Goal: Transaction & Acquisition: Purchase product/service

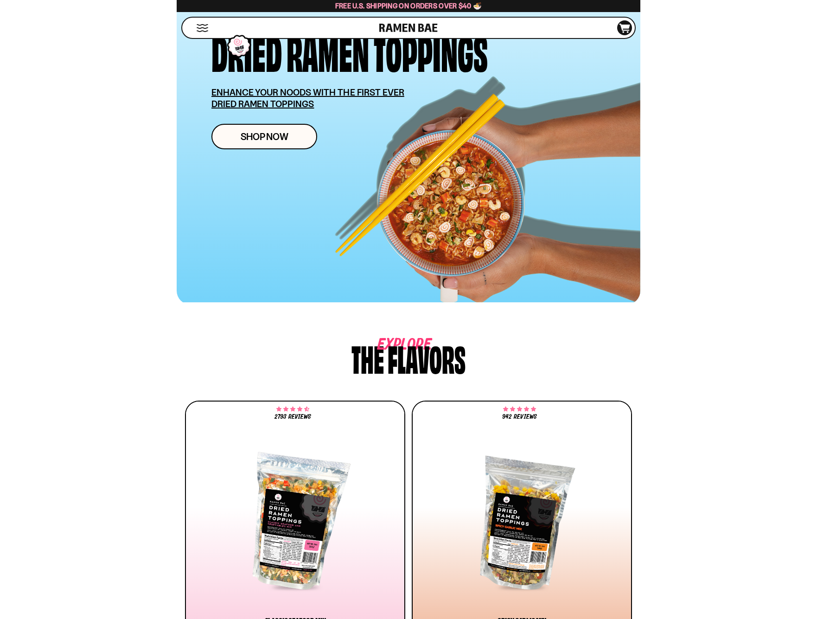
scroll to position [213, 0]
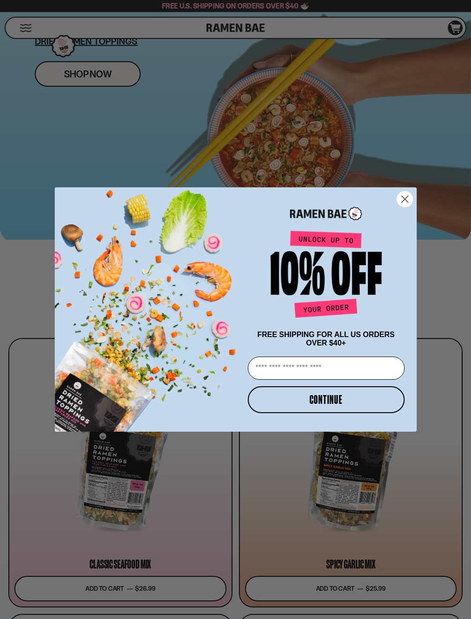
click at [409, 199] on circle "Close dialog" at bounding box center [404, 199] width 15 height 15
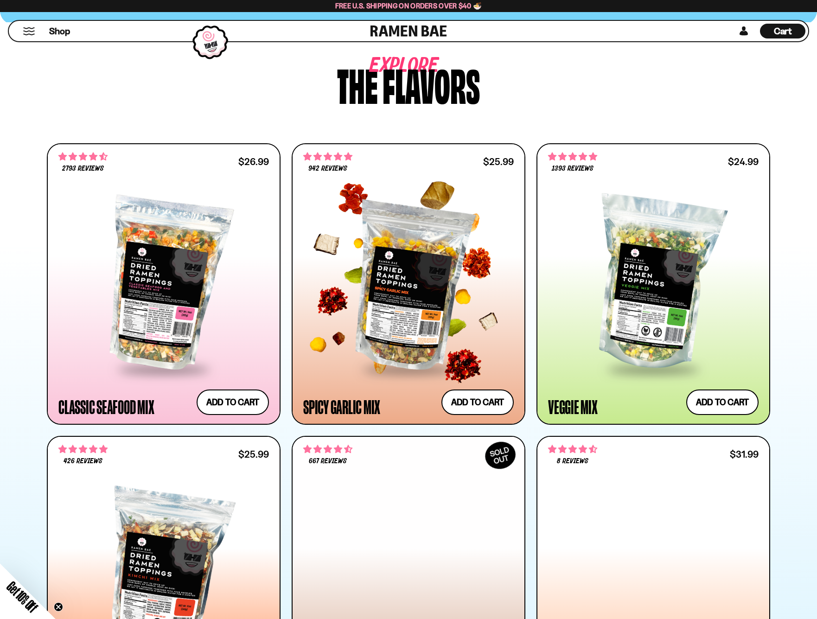
scroll to position [448, 0]
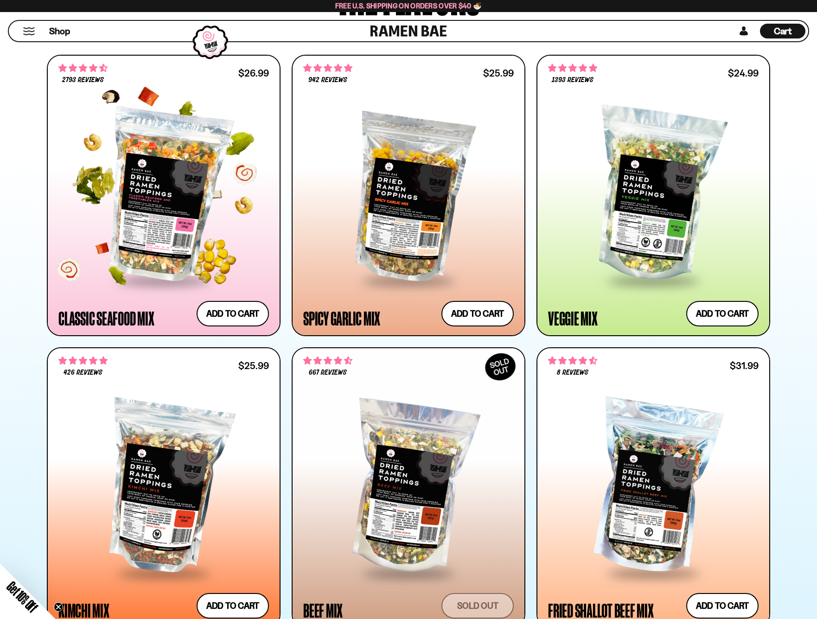
click at [184, 203] on div at bounding box center [163, 195] width 211 height 169
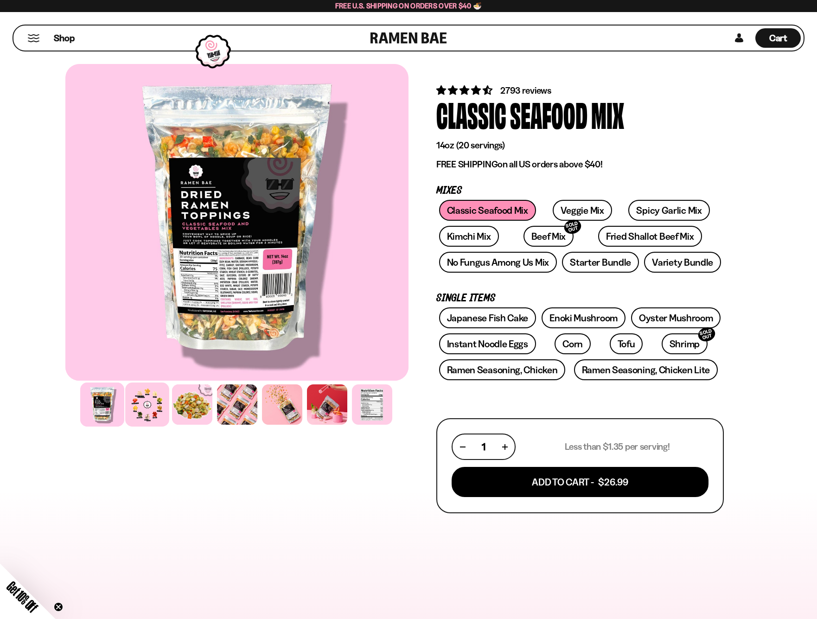
click at [154, 407] on div at bounding box center [147, 405] width 44 height 44
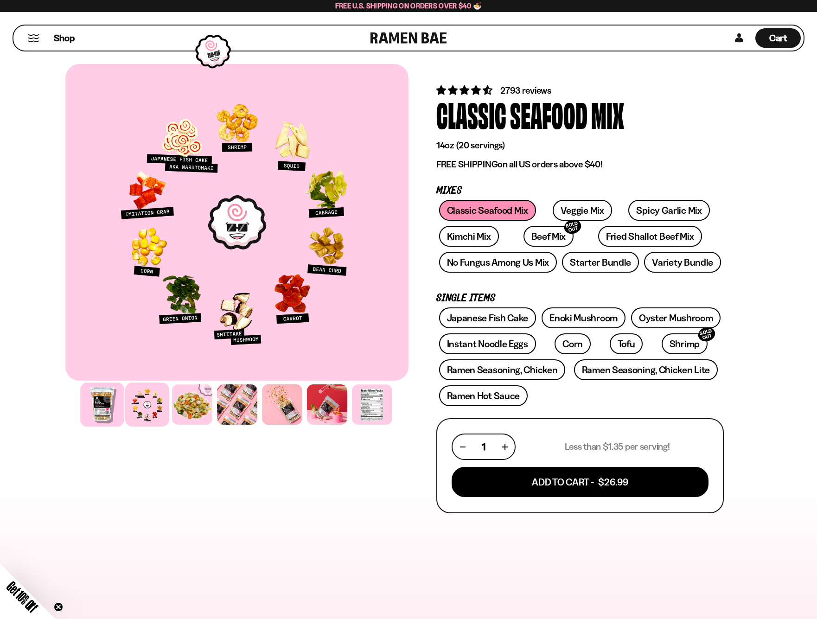
click at [106, 410] on div at bounding box center [102, 405] width 44 height 44
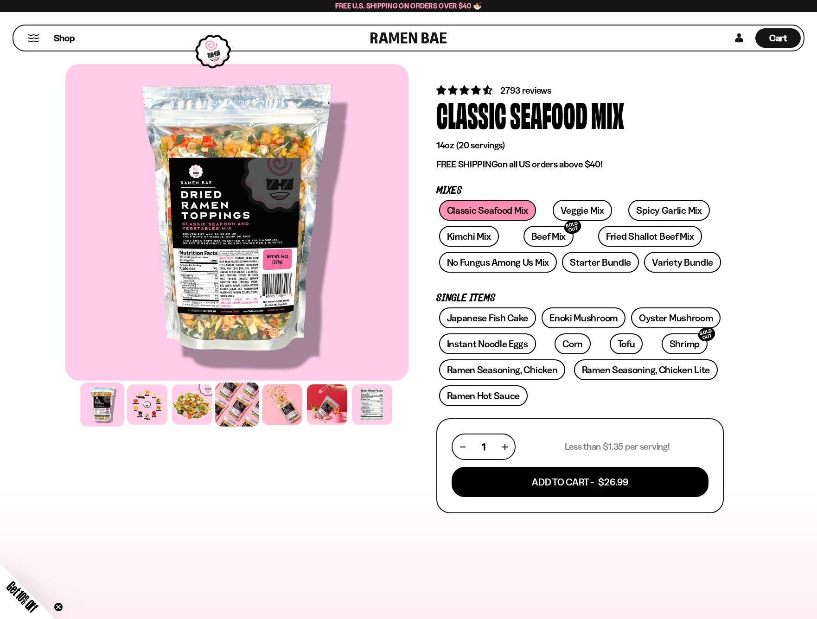
click at [226, 399] on div at bounding box center [237, 405] width 44 height 44
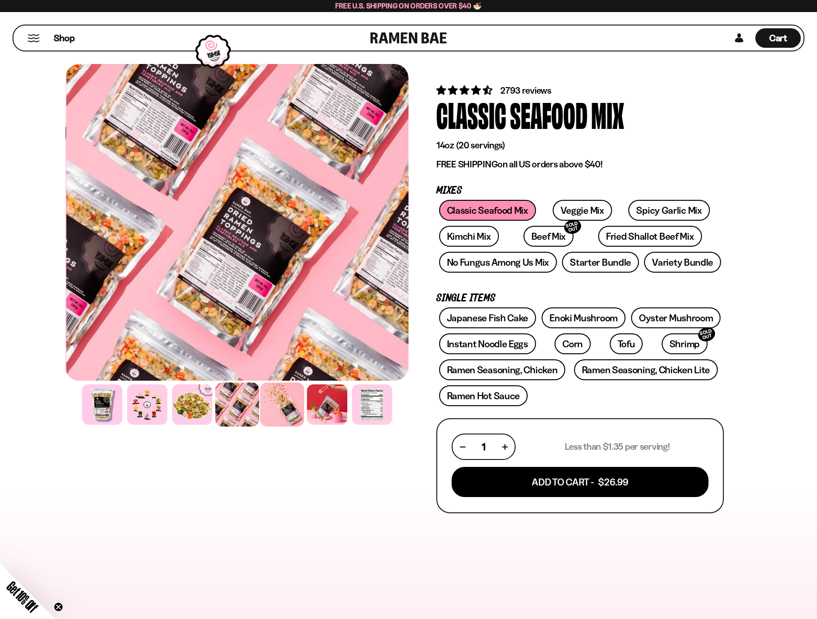
click at [280, 412] on div at bounding box center [282, 405] width 44 height 44
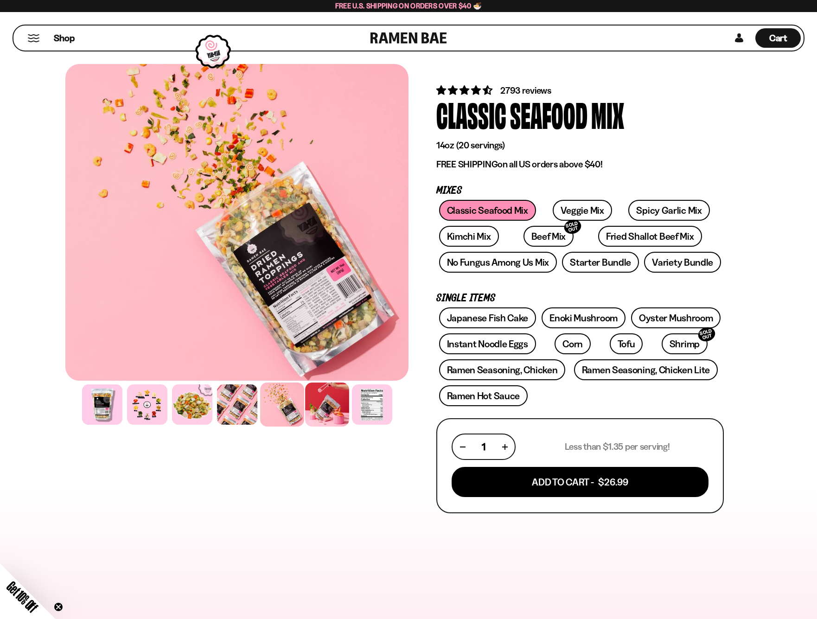
click at [314, 413] on div at bounding box center [327, 405] width 44 height 44
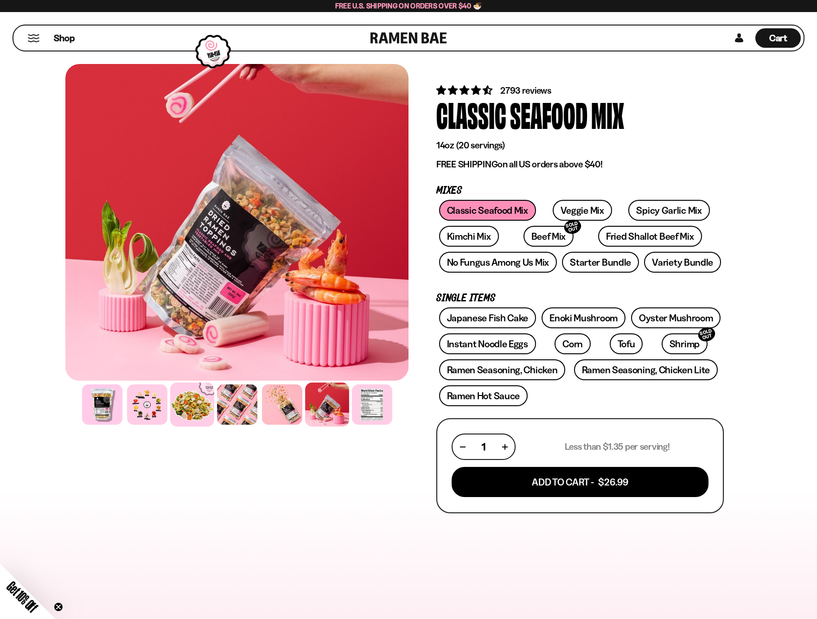
click at [191, 415] on div at bounding box center [192, 405] width 44 height 44
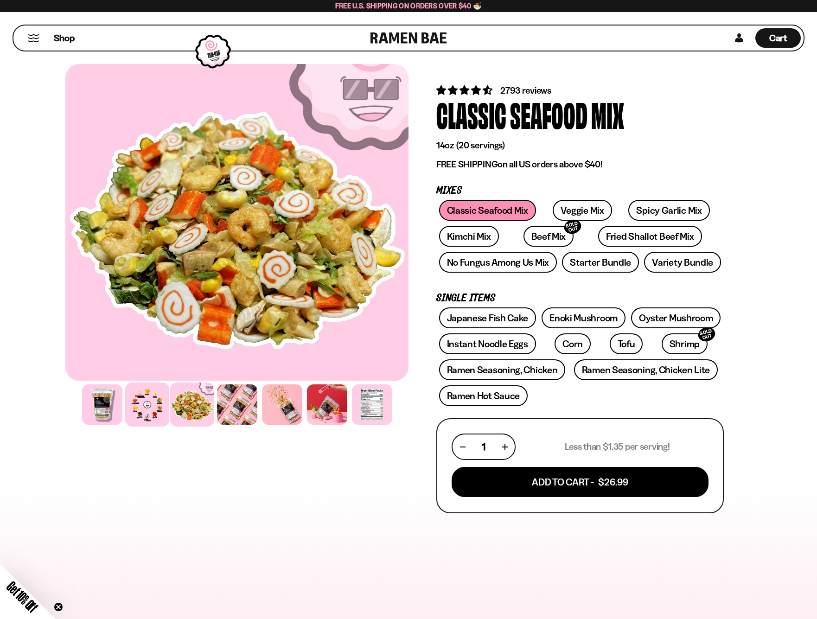
click at [147, 407] on div at bounding box center [147, 405] width 44 height 44
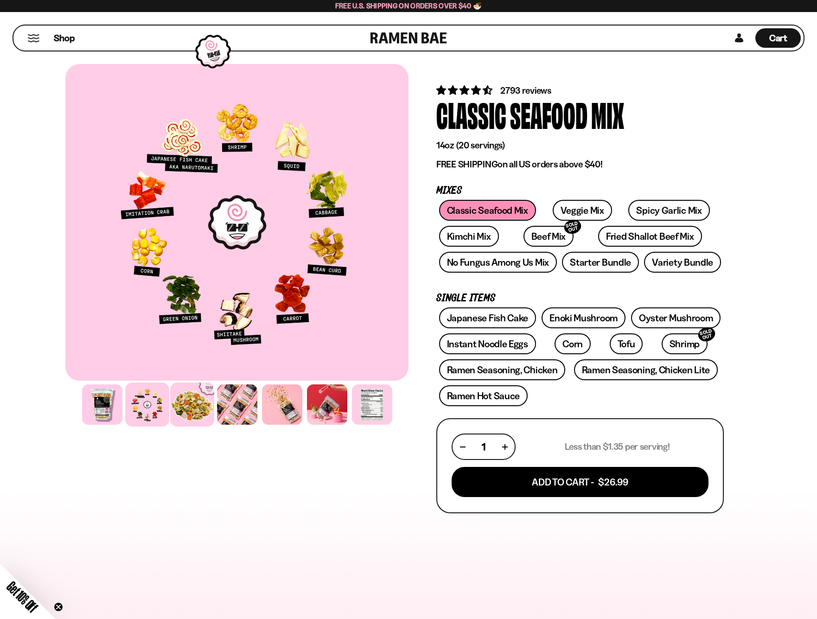
click at [189, 417] on div at bounding box center [192, 405] width 44 height 44
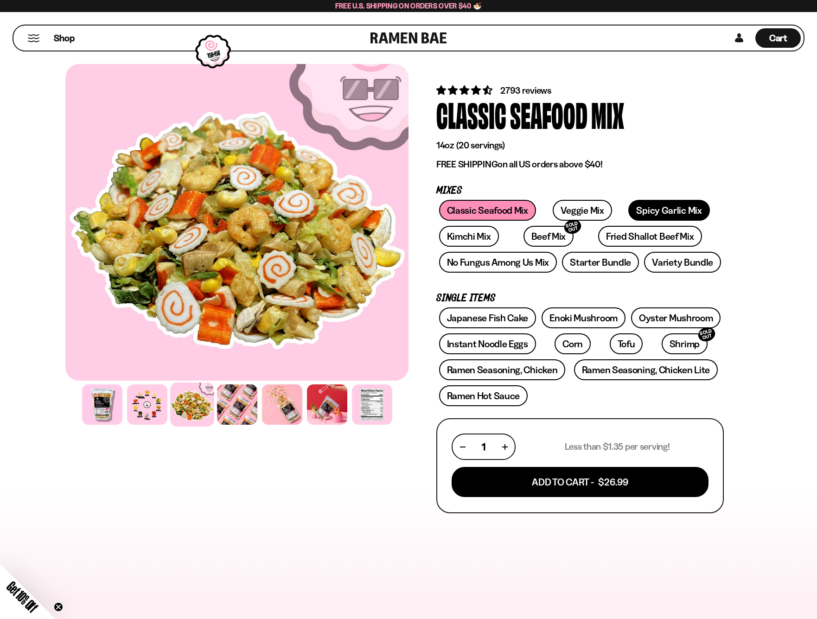
click at [632, 209] on link "Spicy Garlic Mix" at bounding box center [668, 210] width 81 height 21
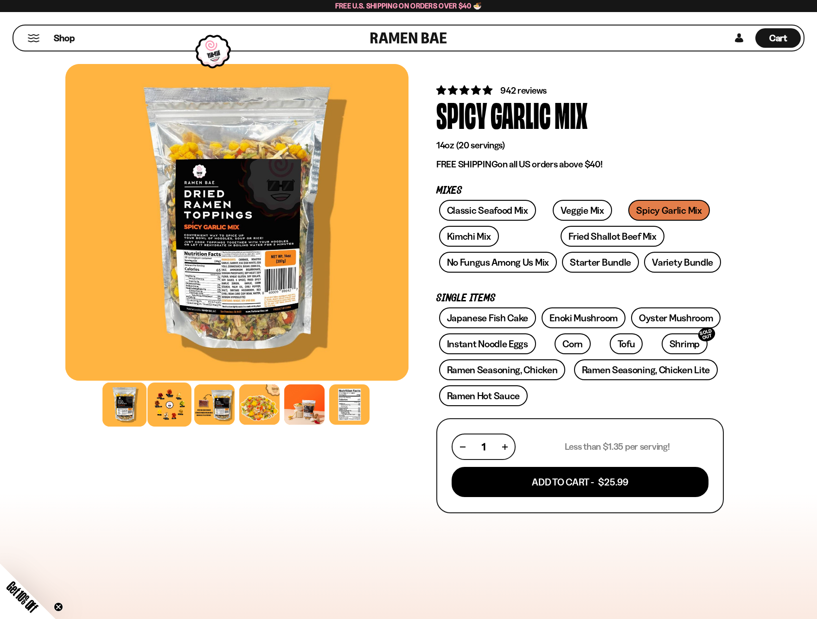
click at [180, 411] on div at bounding box center [169, 405] width 44 height 44
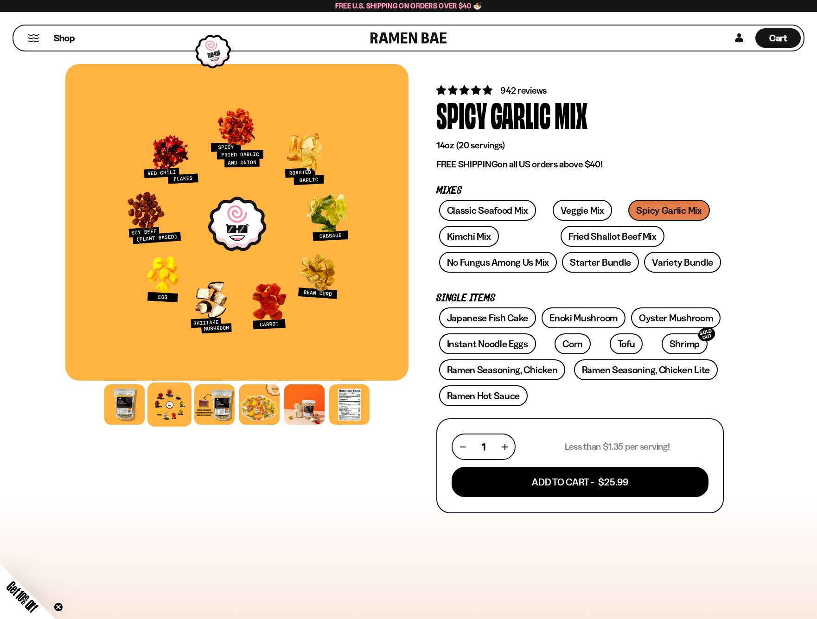
click at [260, 187] on div at bounding box center [236, 222] width 343 height 317
click at [583, 262] on link "Starter Bundle" at bounding box center [600, 262] width 77 height 21
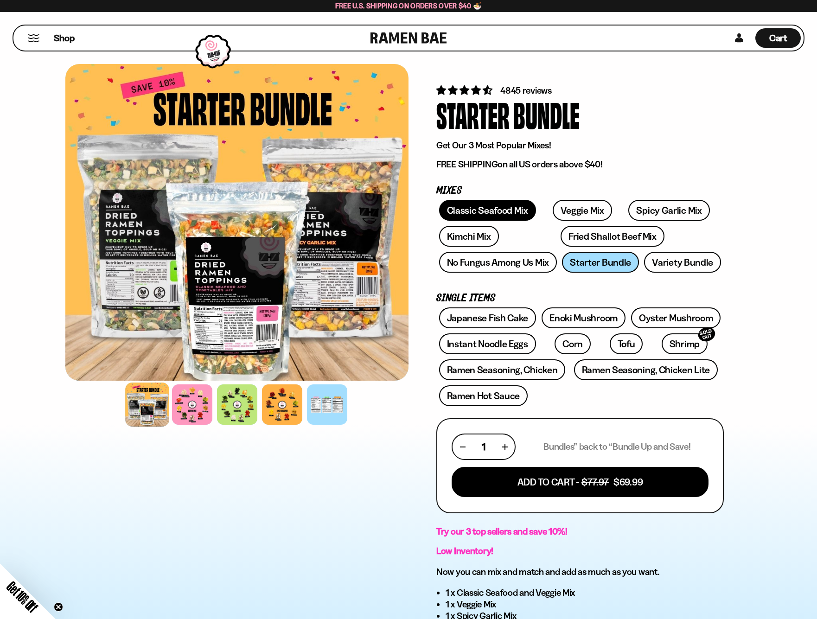
click at [514, 210] on link "Classic Seafood Mix" at bounding box center [487, 210] width 97 height 21
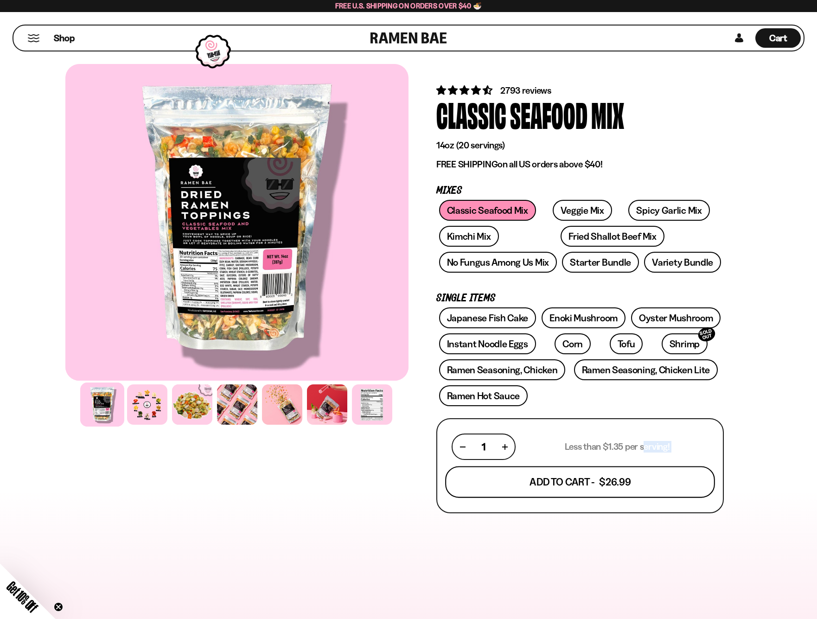
drag, startPoint x: 585, startPoint y: 443, endPoint x: 646, endPoint y: 480, distance: 71.4
click at [646, 480] on form "1 Less than $1.35 per serving! Add To Cart - $26.99" at bounding box center [580, 465] width 288 height 95
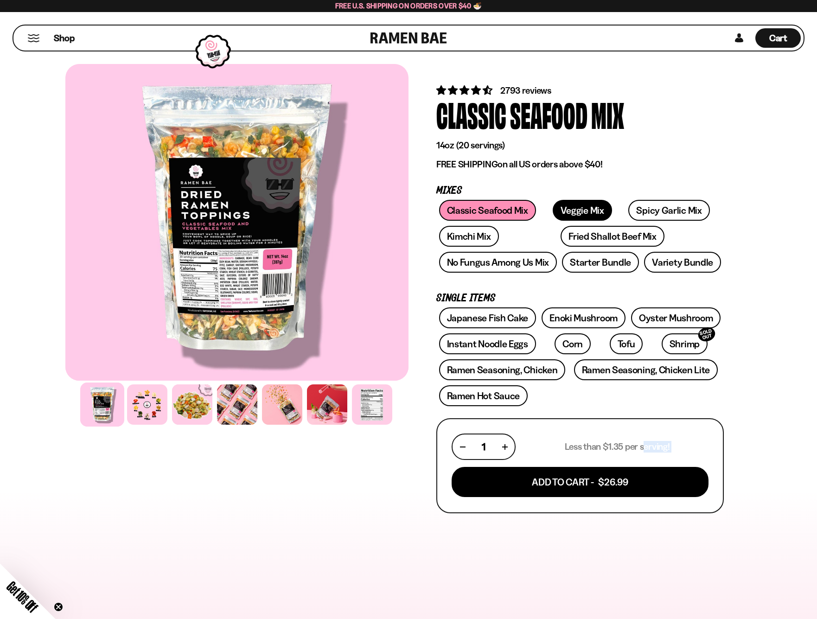
click at [569, 205] on link "Veggie Mix" at bounding box center [582, 210] width 59 height 21
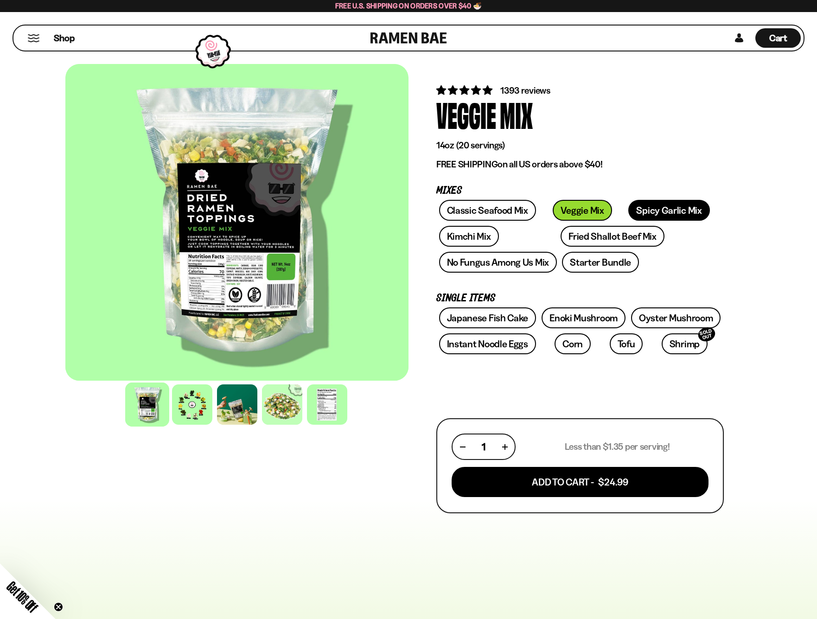
click at [640, 211] on link "Spicy Garlic Mix" at bounding box center [668, 210] width 81 height 21
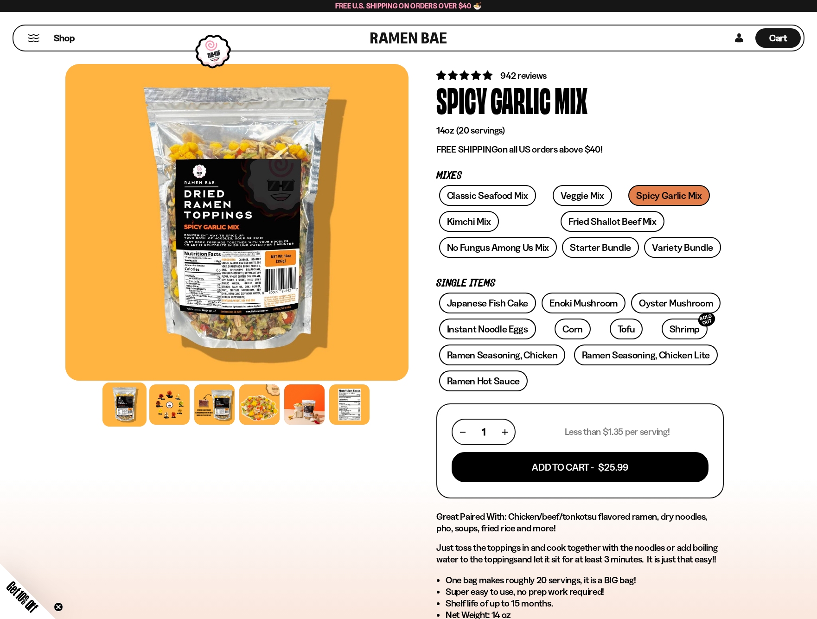
scroll to position [46, 0]
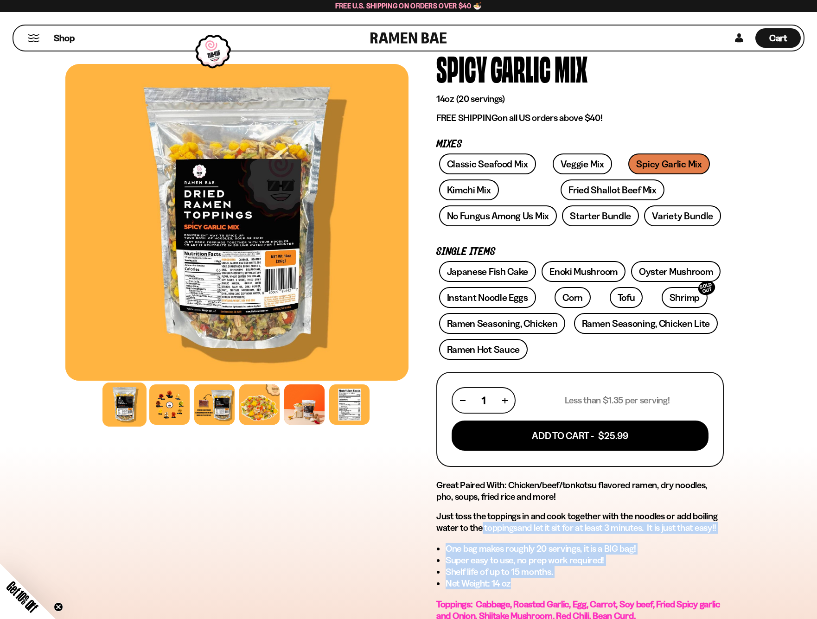
drag, startPoint x: 567, startPoint y: 578, endPoint x: 480, endPoint y: 531, distance: 99.0
click at [480, 531] on div "Great Paired With: Chicken/beef/tonkotsu flavored ramen, dry noodles, pho, soup…" at bounding box center [580, 579] width 288 height 199
click at [480, 530] on span "toss the toppings in and cook together with the noodles or add boiling water to…" at bounding box center [576, 522] width 281 height 23
drag, startPoint x: 466, startPoint y: 509, endPoint x: 536, endPoint y: 583, distance: 101.4
click at [536, 583] on div "Great Paired With: Chicken/beef/tonkotsu flavored ramen, dry noodles, pho, soup…" at bounding box center [580, 579] width 288 height 199
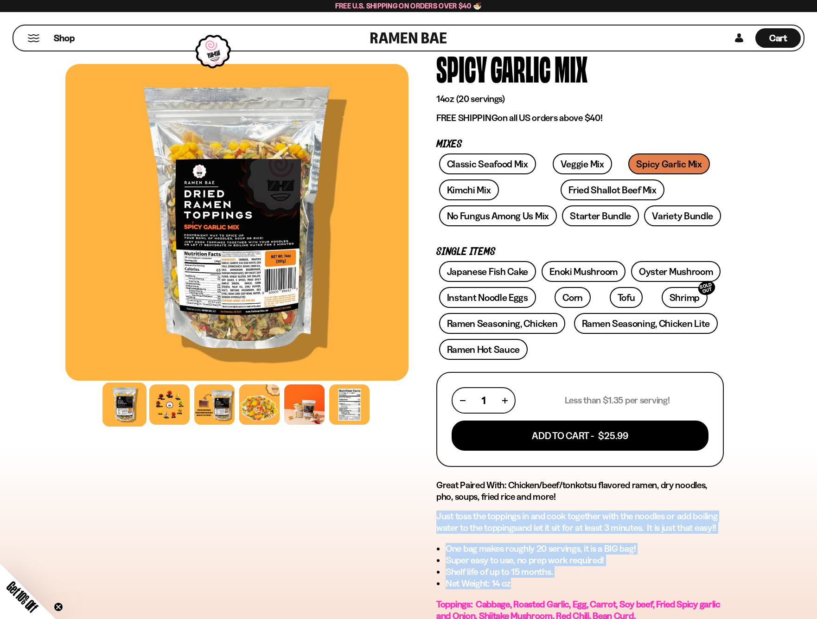
click at [536, 583] on li "Net Weight: 14 oz" at bounding box center [585, 584] width 278 height 12
drag, startPoint x: 538, startPoint y: 585, endPoint x: 473, endPoint y: 528, distance: 86.1
click at [473, 528] on div "Great Paired With: Chicken/beef/tonkotsu flavored ramen, dry noodles, pho, soup…" at bounding box center [580, 579] width 288 height 199
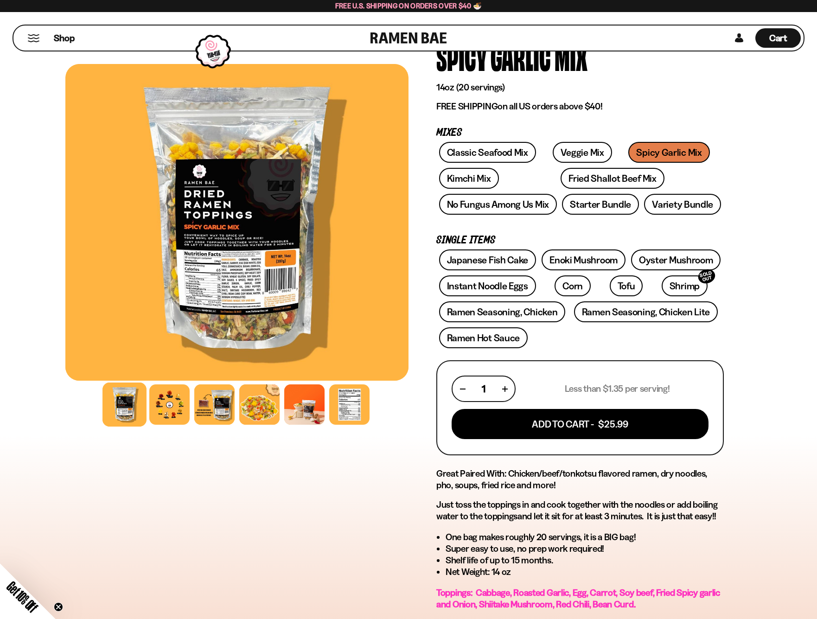
click at [485, 468] on div "942 reviews Spicy Garlic Mix 14oz (20 servings) FREE SHIPPING on all US orders …" at bounding box center [580, 452] width 288 height 852
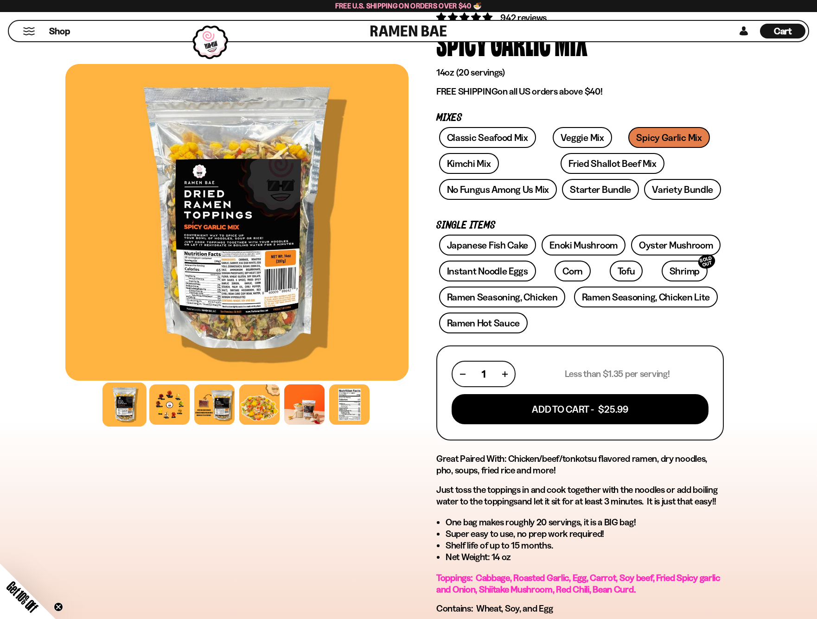
scroll to position [104, 0]
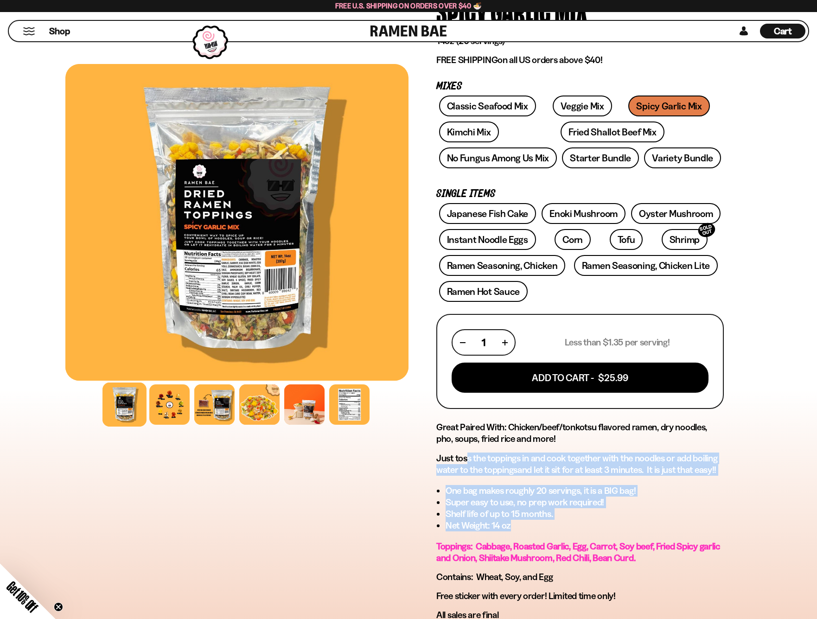
drag, startPoint x: 566, startPoint y: 527, endPoint x: 468, endPoint y: 452, distance: 123.0
click at [468, 453] on div "Great Paired With: Chicken/beef/tonkotsu flavored ramen, dry noodles, pho, soup…" at bounding box center [580, 521] width 288 height 199
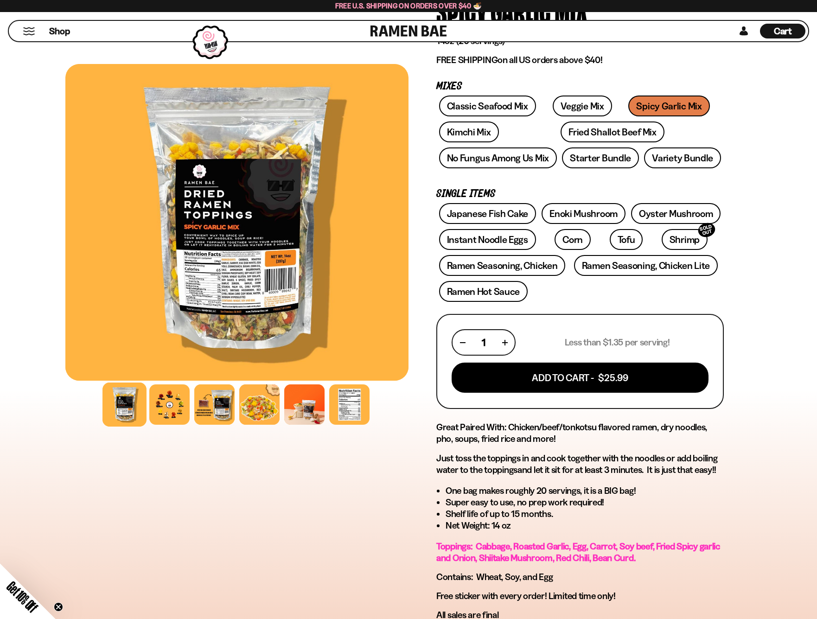
click at [468, 451] on div "Great Paired With: Chicken/beef/tonkotsu flavored ramen, dry noodles, pho, soup…" at bounding box center [580, 521] width 288 height 199
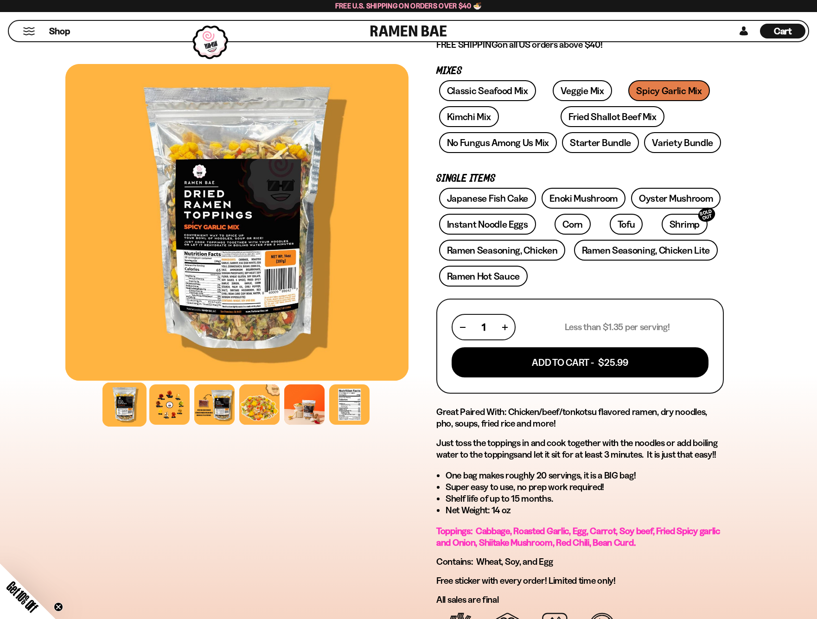
scroll to position [175, 0]
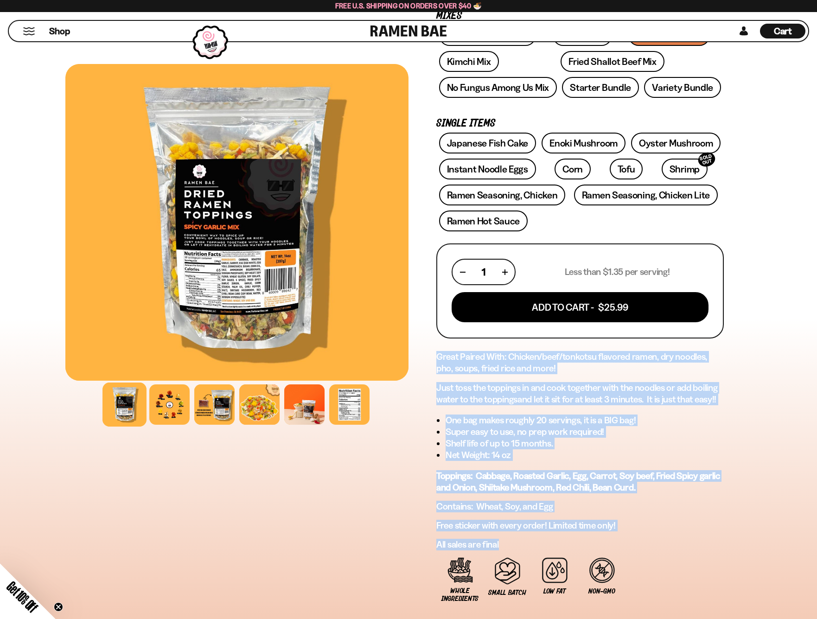
drag, startPoint x: 510, startPoint y: 545, endPoint x: 429, endPoint y: 350, distance: 211.5
click at [429, 350] on div "942 reviews Spicy Garlic Mix 14oz (20 servings) FREE SHIPPING on all US orders …" at bounding box center [580, 323] width 343 height 876
drag, startPoint x: 432, startPoint y: 351, endPoint x: 513, endPoint y: 531, distance: 197.6
click at [513, 531] on div "942 reviews Spicy Garlic Mix 14oz (20 servings) FREE SHIPPING on all US orders …" at bounding box center [580, 323] width 343 height 876
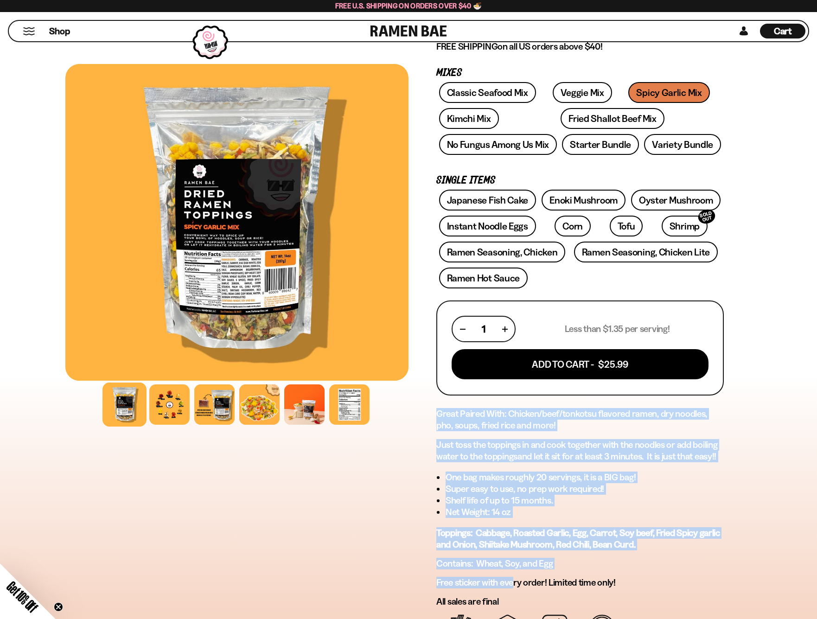
scroll to position [64, 0]
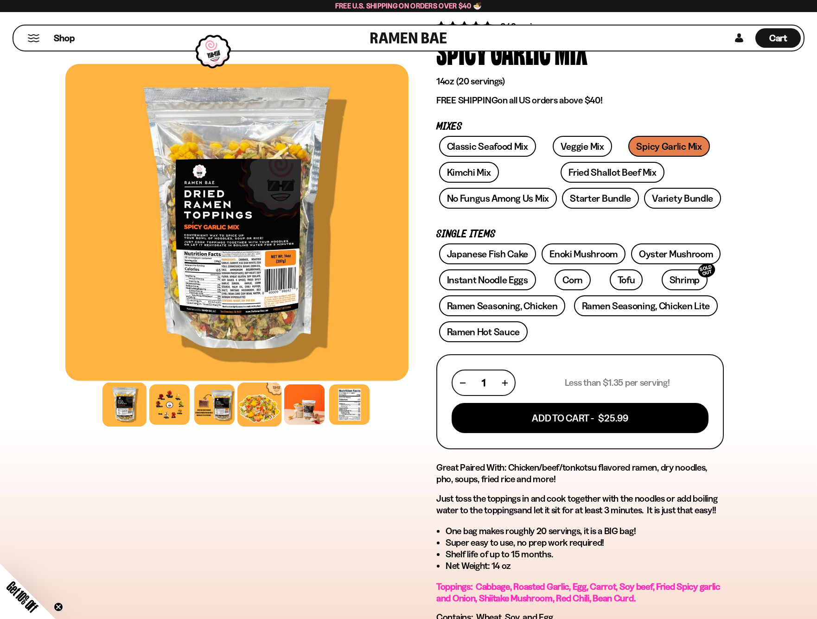
click at [255, 405] on div at bounding box center [259, 405] width 44 height 44
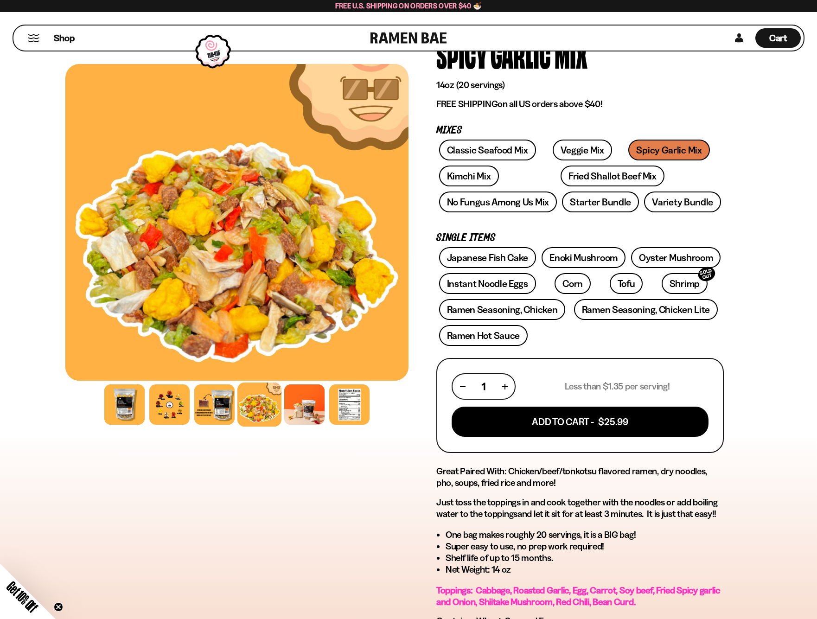
scroll to position [0, 0]
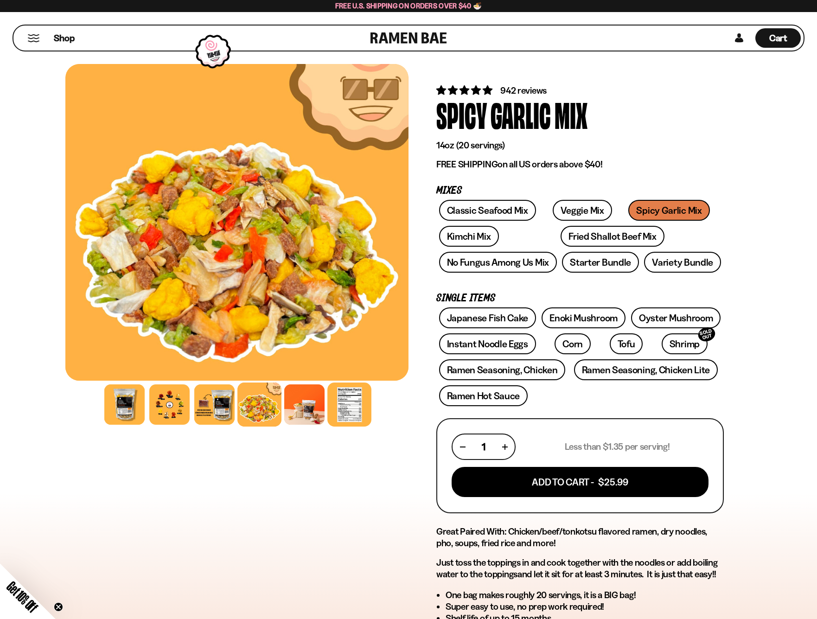
click at [333, 412] on div at bounding box center [349, 405] width 44 height 44
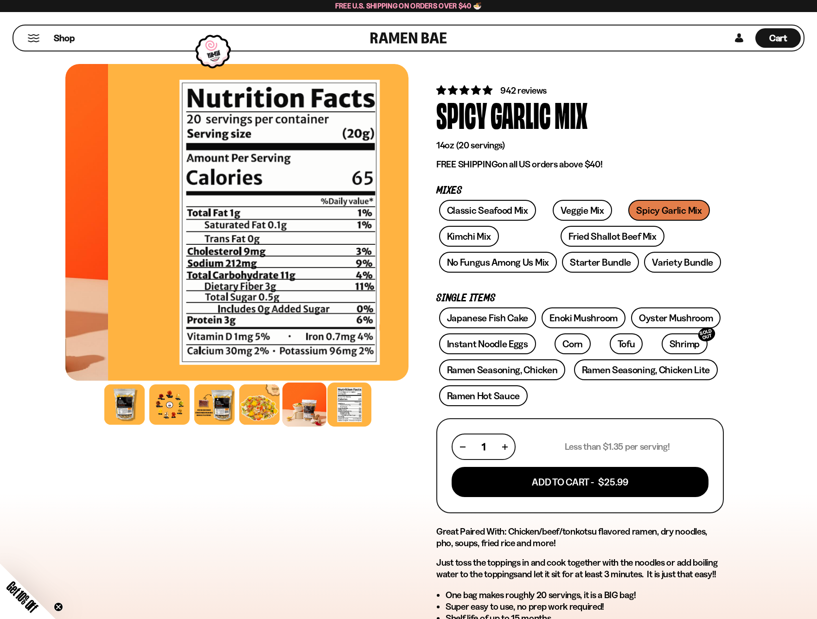
click at [297, 406] on div at bounding box center [304, 405] width 44 height 44
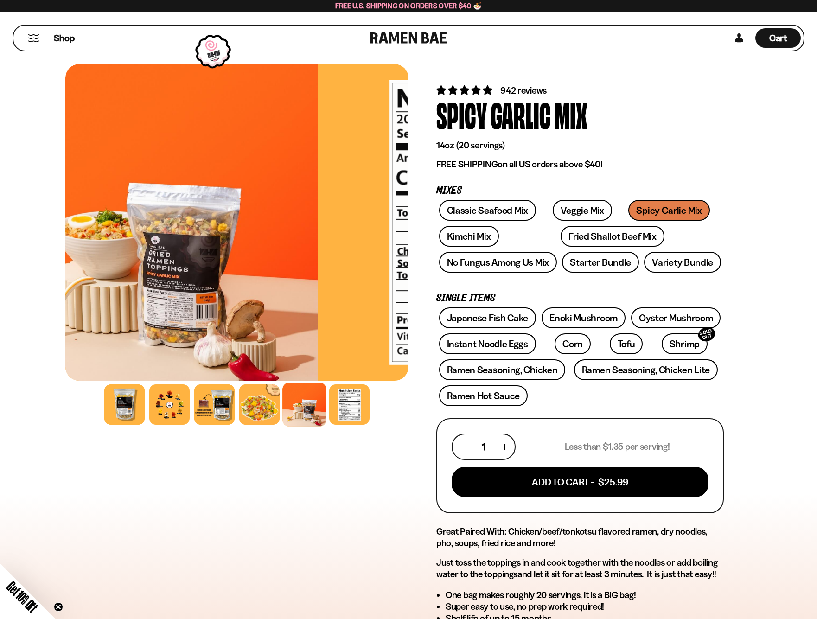
click at [238, 404] on div at bounding box center [236, 404] width 343 height 45
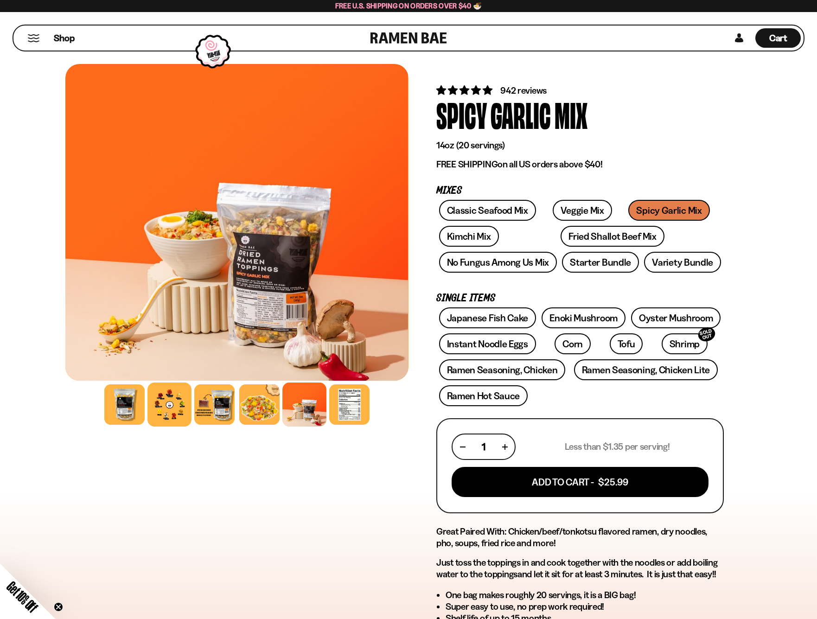
click at [183, 400] on div at bounding box center [169, 405] width 44 height 44
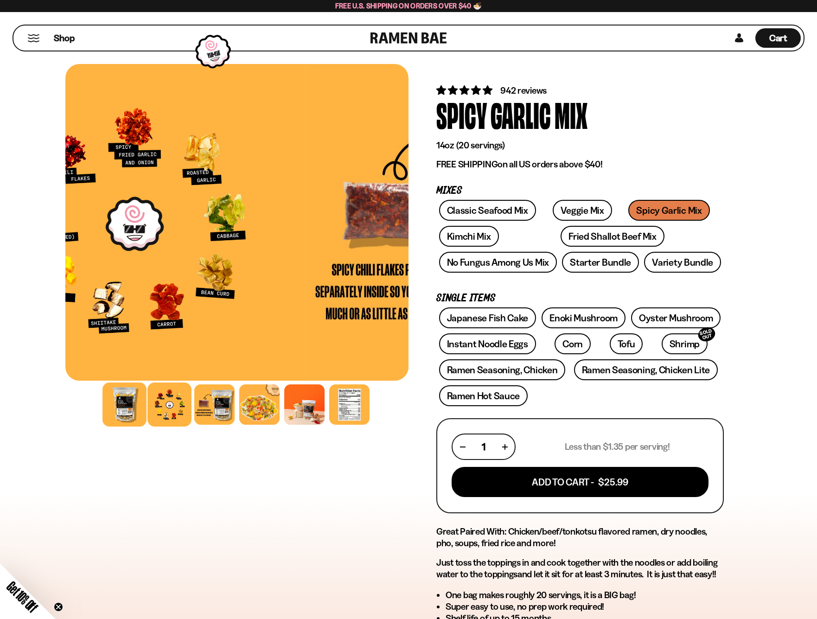
click at [116, 405] on div at bounding box center [124, 405] width 44 height 44
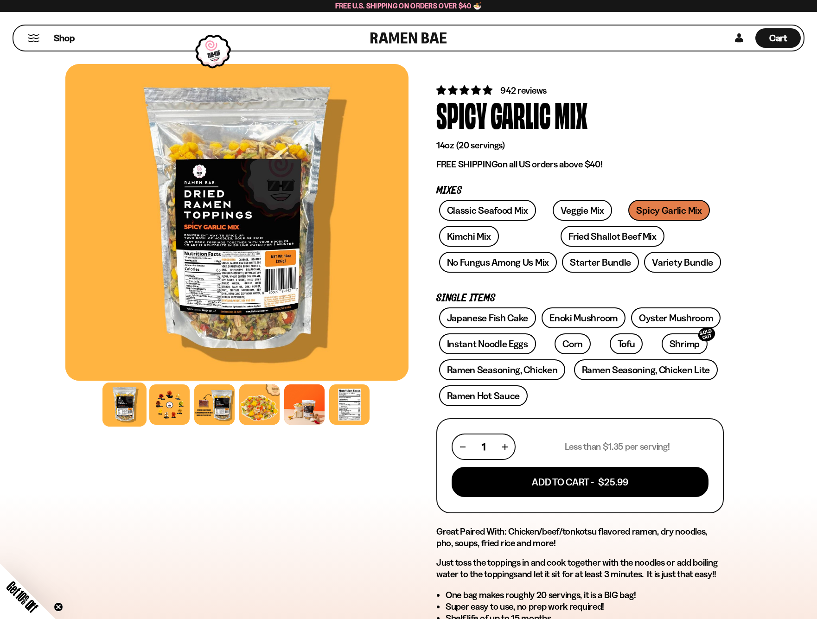
click at [228, 184] on div at bounding box center [236, 222] width 343 height 317
click at [36, 41] on button "Mobile Menu Trigger" at bounding box center [33, 38] width 13 height 8
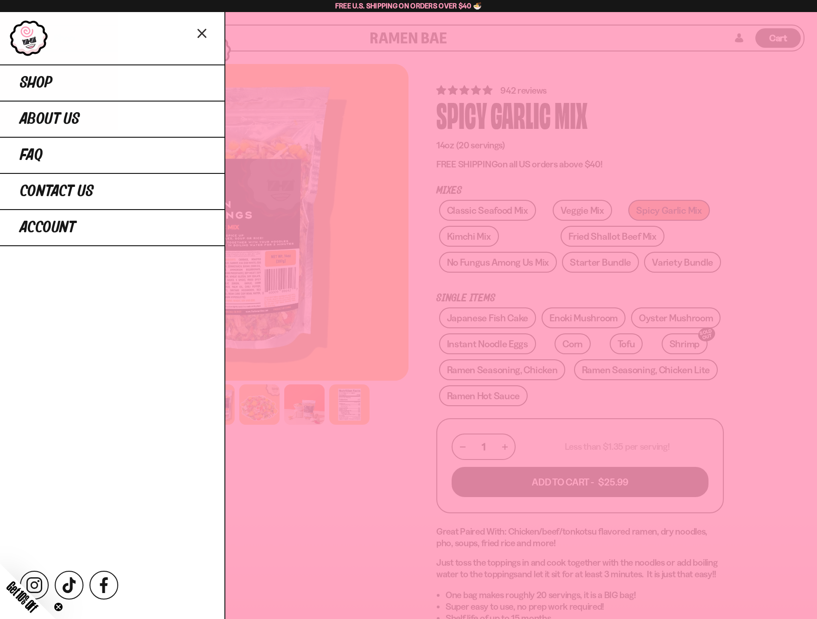
click at [61, 604] on circle "Close teaser" at bounding box center [58, 607] width 9 height 9
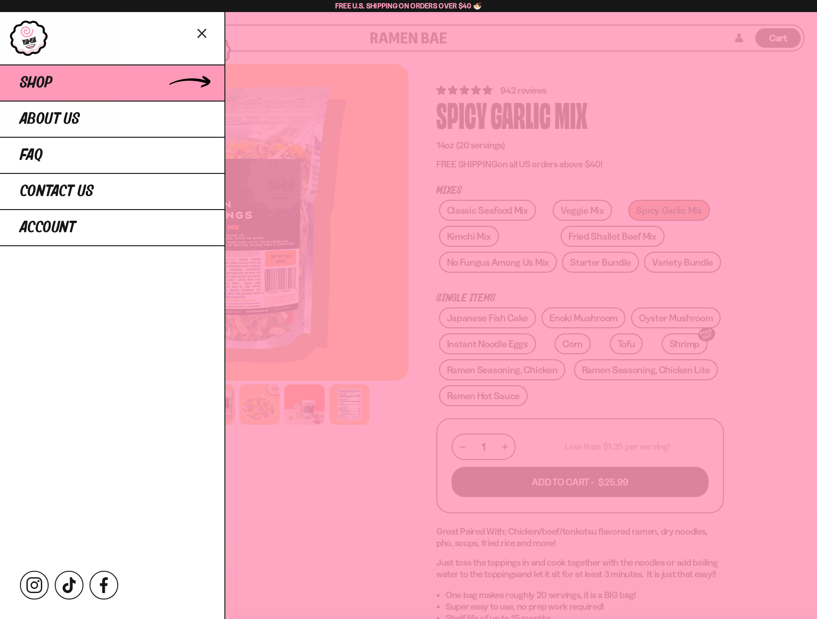
click at [79, 80] on link "Shop" at bounding box center [112, 82] width 224 height 36
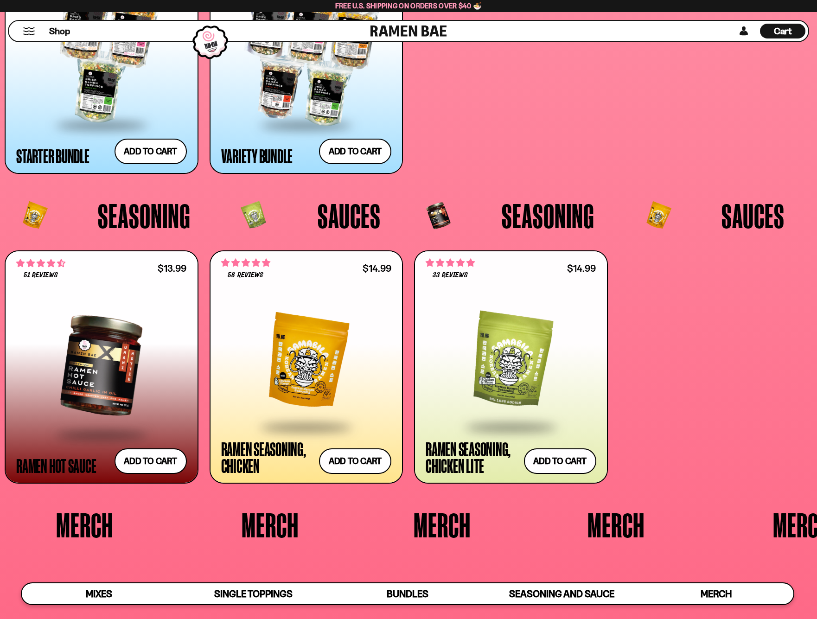
scroll to position [2407, 0]
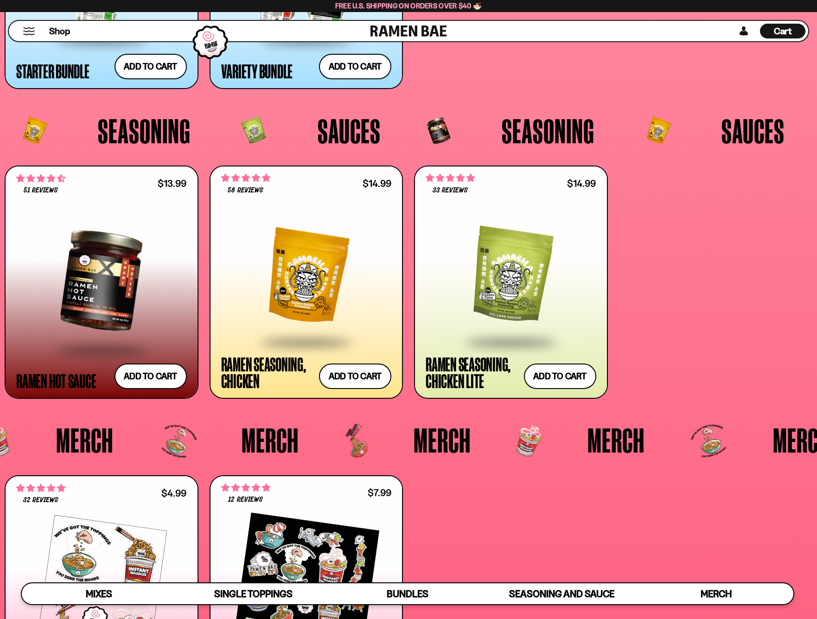
click at [109, 280] on div at bounding box center [101, 281] width 171 height 136
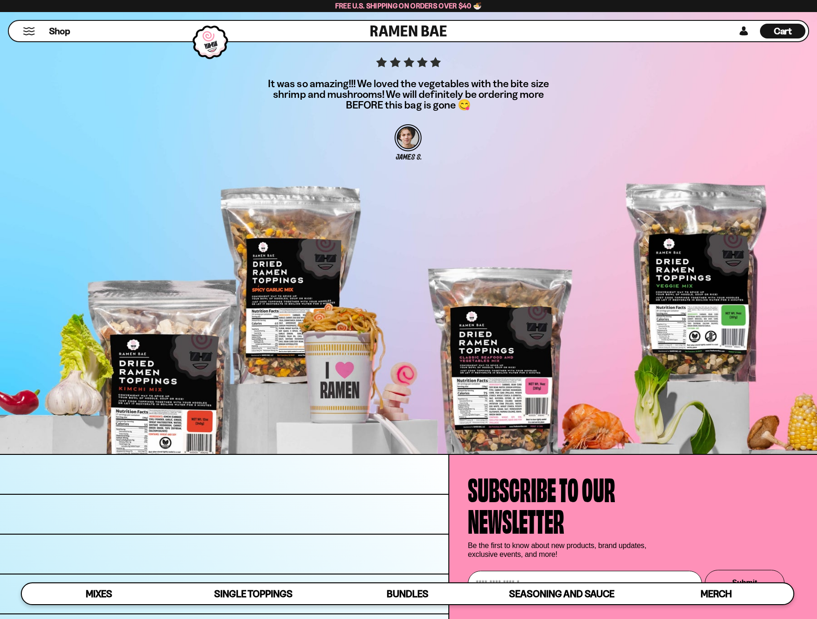
scroll to position [3261, 0]
